Goal: Task Accomplishment & Management: Manage account settings

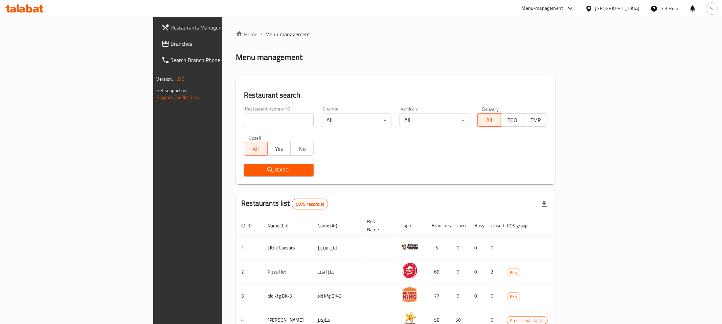
click at [244, 115] on input "search" at bounding box center [279, 120] width 70 height 14
paste input "Ebn 3my"
type input "Ebn 3my"
click button "Search" at bounding box center [279, 169] width 70 height 13
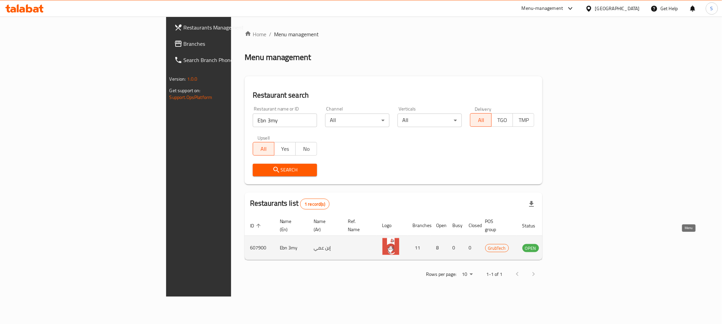
click at [566, 243] on icon "enhanced table" at bounding box center [562, 247] width 8 height 8
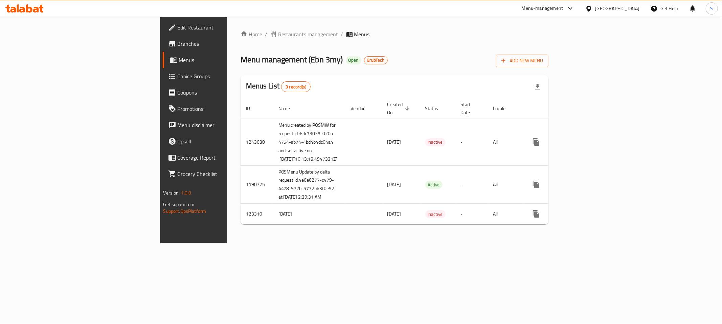
click at [178, 41] on span "Branches" at bounding box center [226, 44] width 97 height 8
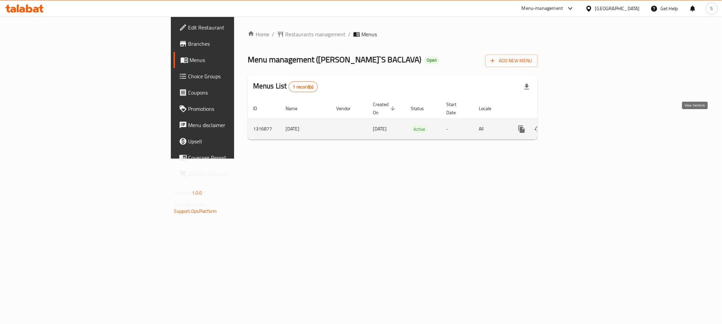
click at [575, 125] on icon "enhanced table" at bounding box center [571, 129] width 8 height 8
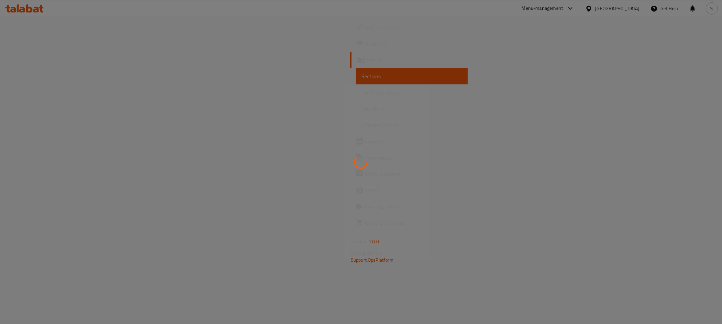
click at [49, 24] on div at bounding box center [361, 162] width 722 height 324
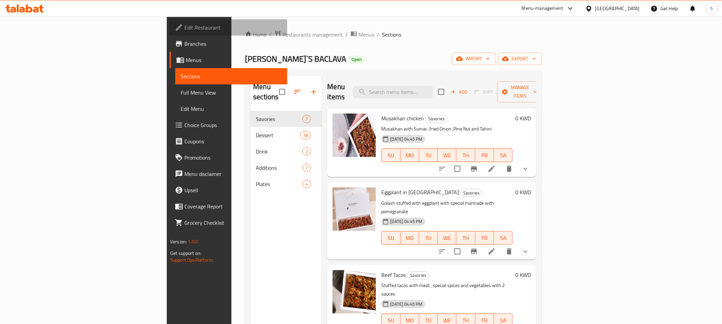
click at [184, 29] on span "Edit Restaurant" at bounding box center [232, 27] width 97 height 8
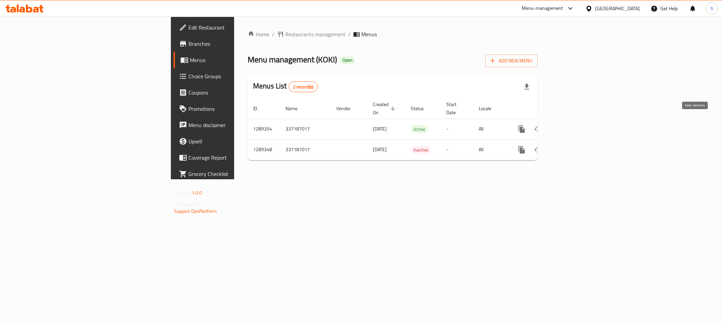
click at [575, 125] on icon "enhanced table" at bounding box center [571, 129] width 8 height 8
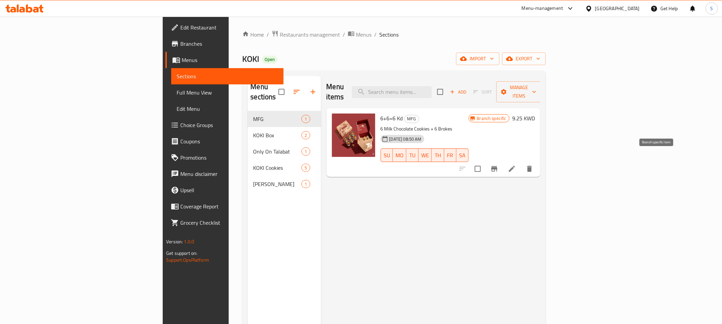
click at [499, 165] on icon "Branch-specific-item" at bounding box center [494, 169] width 8 height 8
click at [242, 40] on div "Home / Restaurants management / Menus / Sections KOKI Open import export Menu s…" at bounding box center [393, 217] width 303 height 375
click at [280, 37] on span "Restaurants management" at bounding box center [310, 34] width 60 height 8
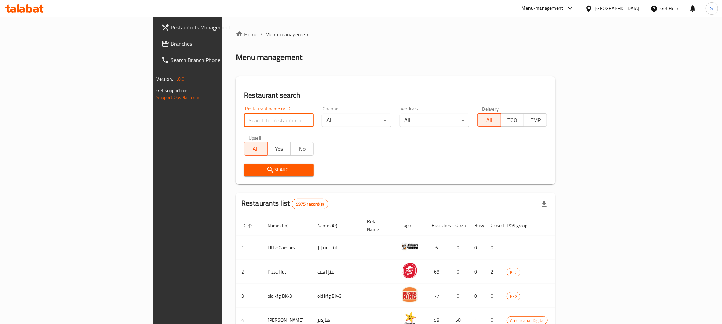
click at [244, 123] on input "search" at bounding box center [279, 120] width 70 height 14
paste input "Moosh"
type input "Moosh"
click button "Search" at bounding box center [279, 169] width 70 height 13
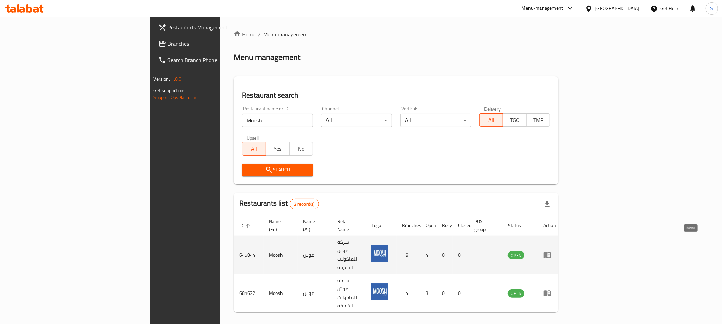
click at [551, 252] on icon "enhanced table" at bounding box center [547, 255] width 7 height 6
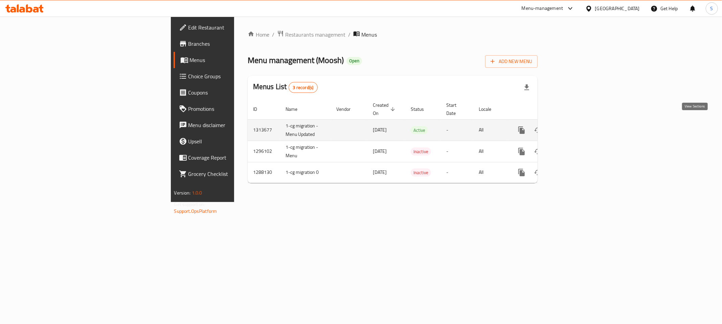
click at [575, 126] on icon "enhanced table" at bounding box center [571, 130] width 8 height 8
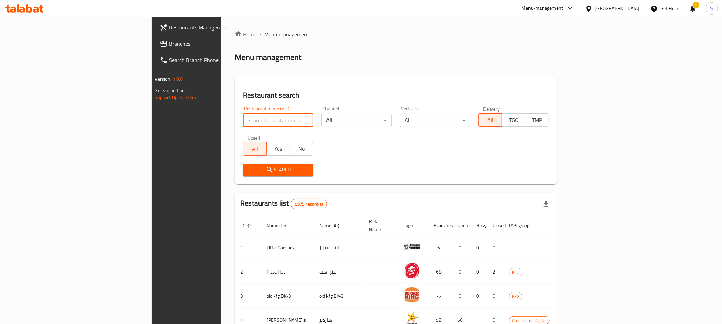
click at [243, 119] on input "search" at bounding box center [278, 120] width 70 height 14
type input "Dunki"
click button "Search" at bounding box center [278, 169] width 70 height 13
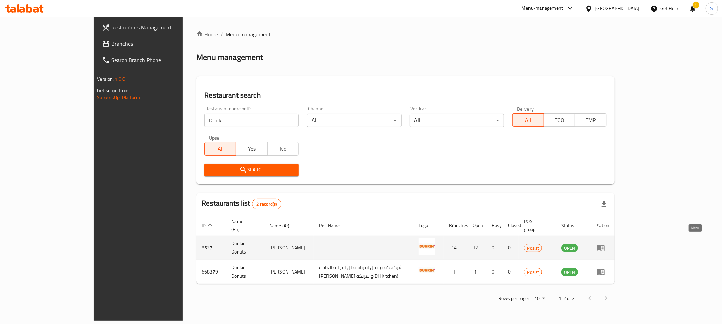
click at [610, 243] on link "enhanced table" at bounding box center [603, 247] width 13 height 8
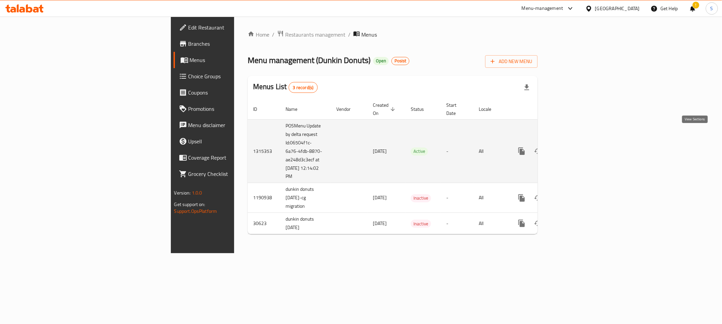
click at [574, 148] on icon "enhanced table" at bounding box center [571, 151] width 6 height 6
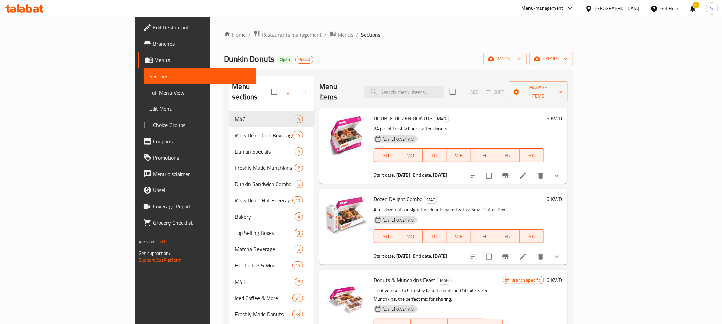
click at [262, 38] on span "Restaurants management" at bounding box center [292, 34] width 60 height 8
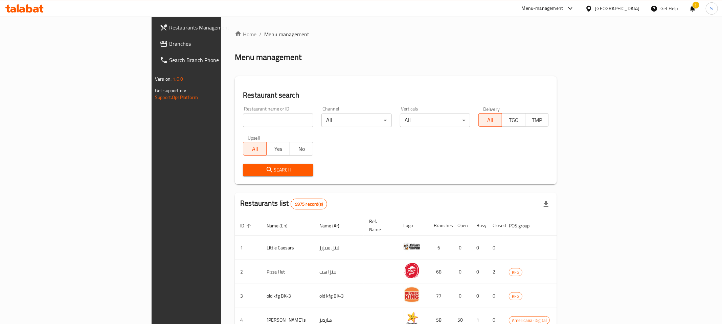
click at [243, 115] on input "search" at bounding box center [278, 120] width 70 height 14
type input "Dunki"
click button "Search" at bounding box center [278, 169] width 70 height 13
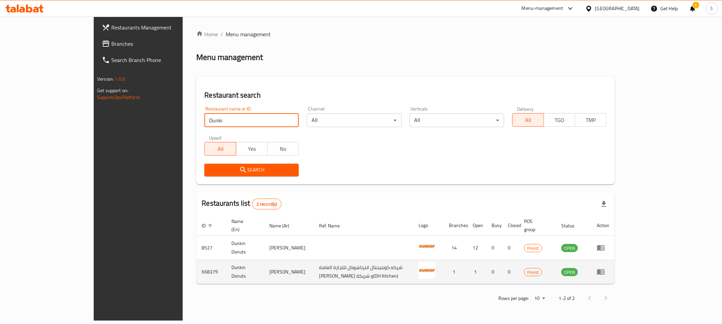
click at [605, 268] on icon "enhanced table" at bounding box center [601, 271] width 8 height 8
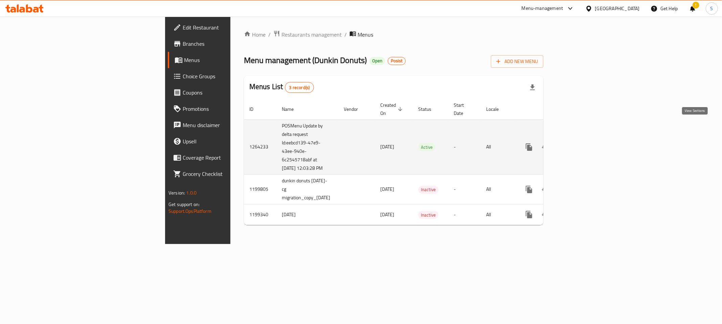
click at [582, 143] on icon "enhanced table" at bounding box center [578, 147] width 8 height 8
